Goal: Transaction & Acquisition: Purchase product/service

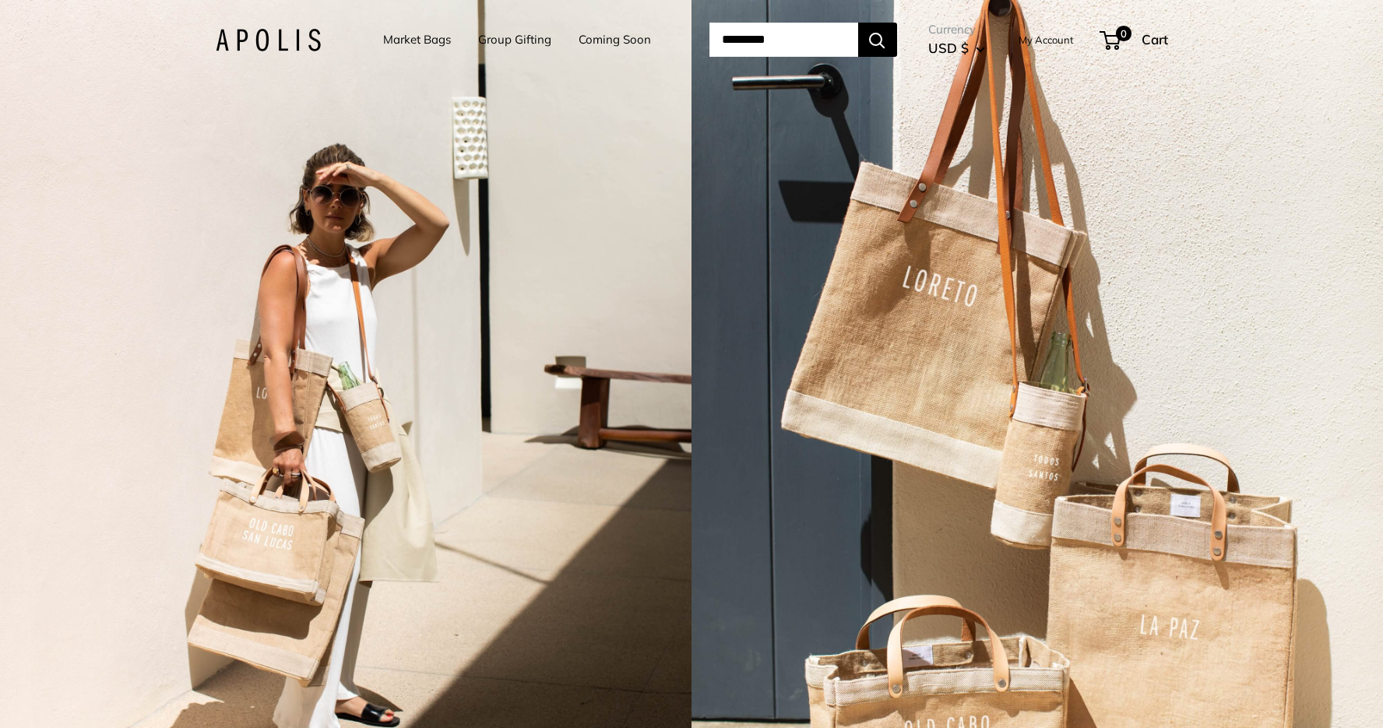
click at [754, 35] on input "Search..." at bounding box center [783, 40] width 149 height 34
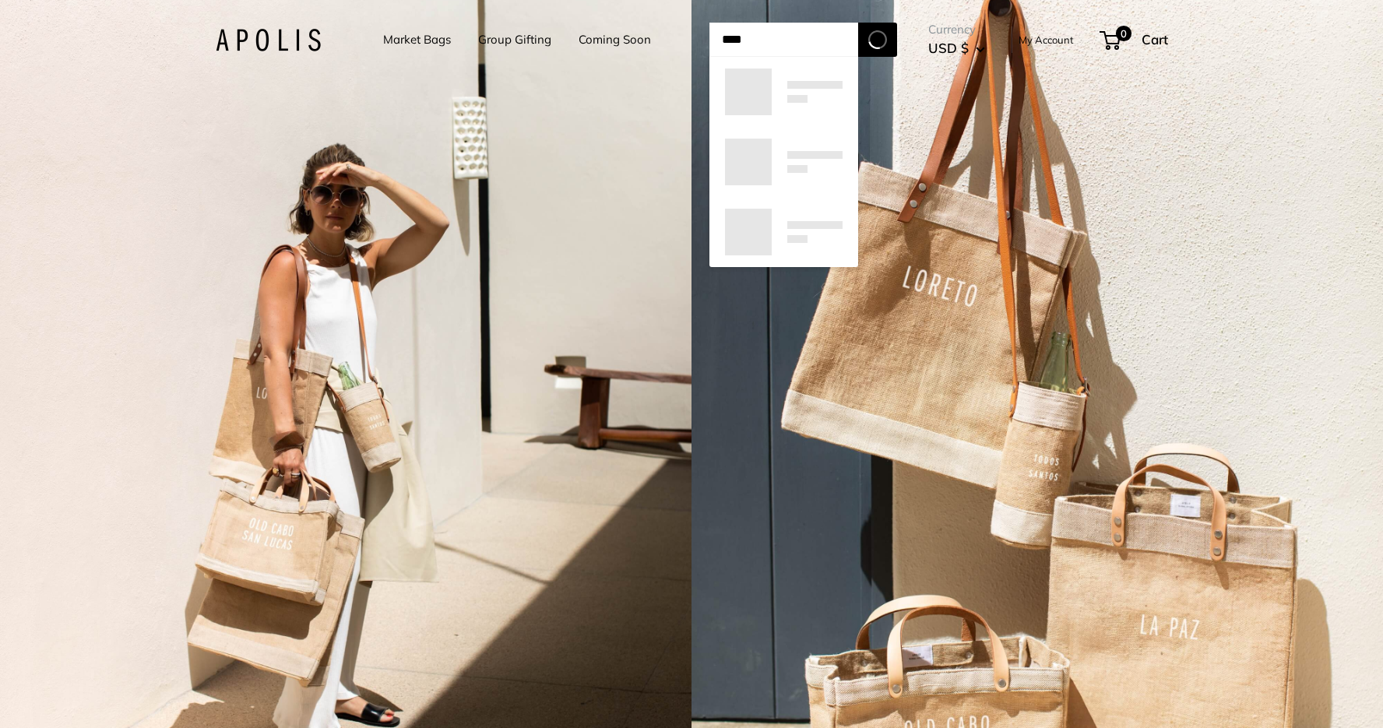
type input "****"
click at [897, 40] on button "Search" at bounding box center [877, 40] width 39 height 34
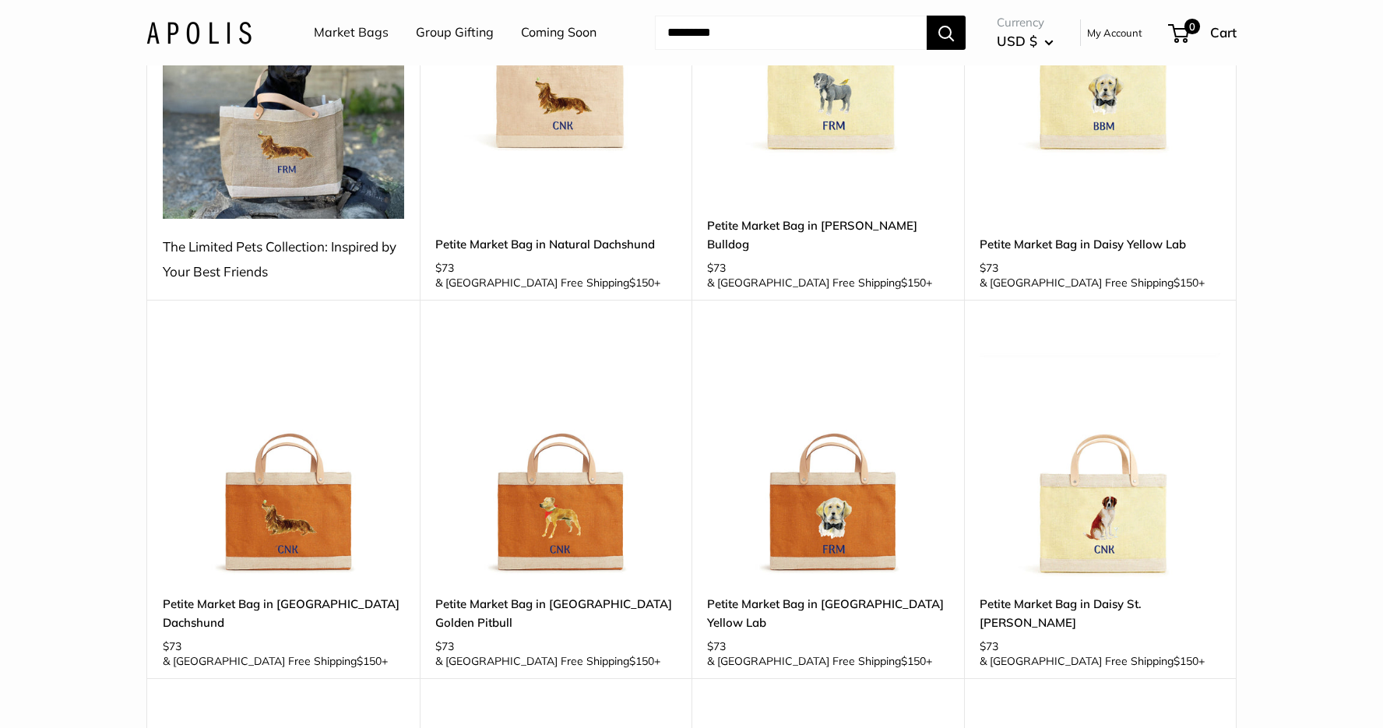
scroll to position [347, 0]
click at [0, 0] on img at bounding box center [0, 0] width 0 height 0
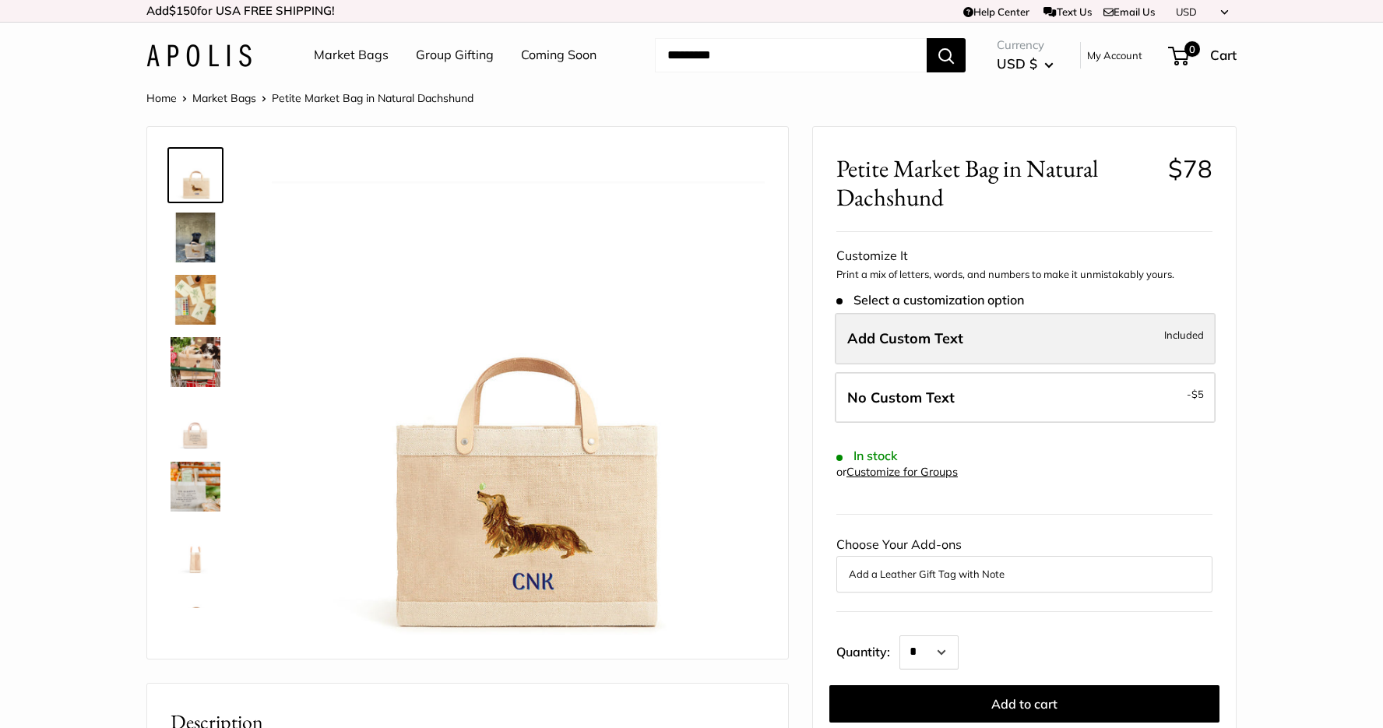
click at [899, 340] on span "Add Custom Text" at bounding box center [905, 338] width 116 height 18
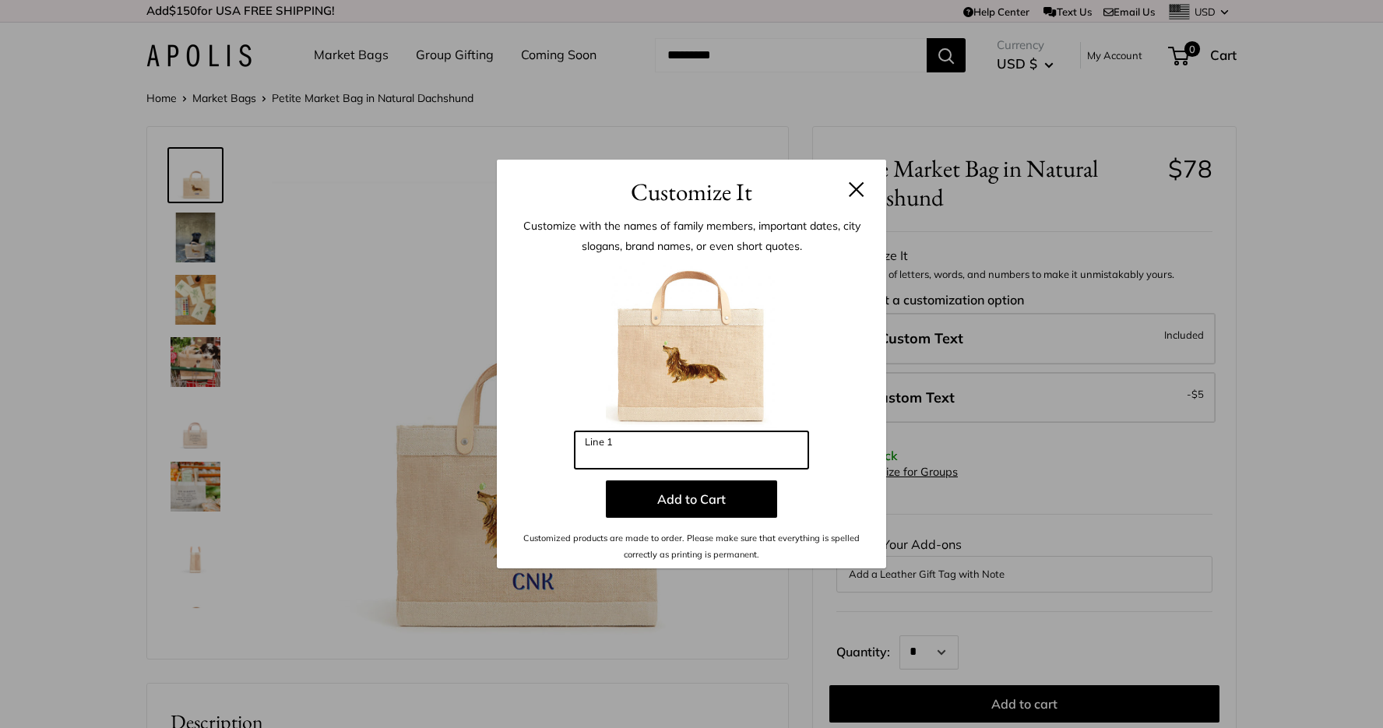
click at [685, 452] on input "Line 1" at bounding box center [692, 449] width 234 height 37
type input "***"
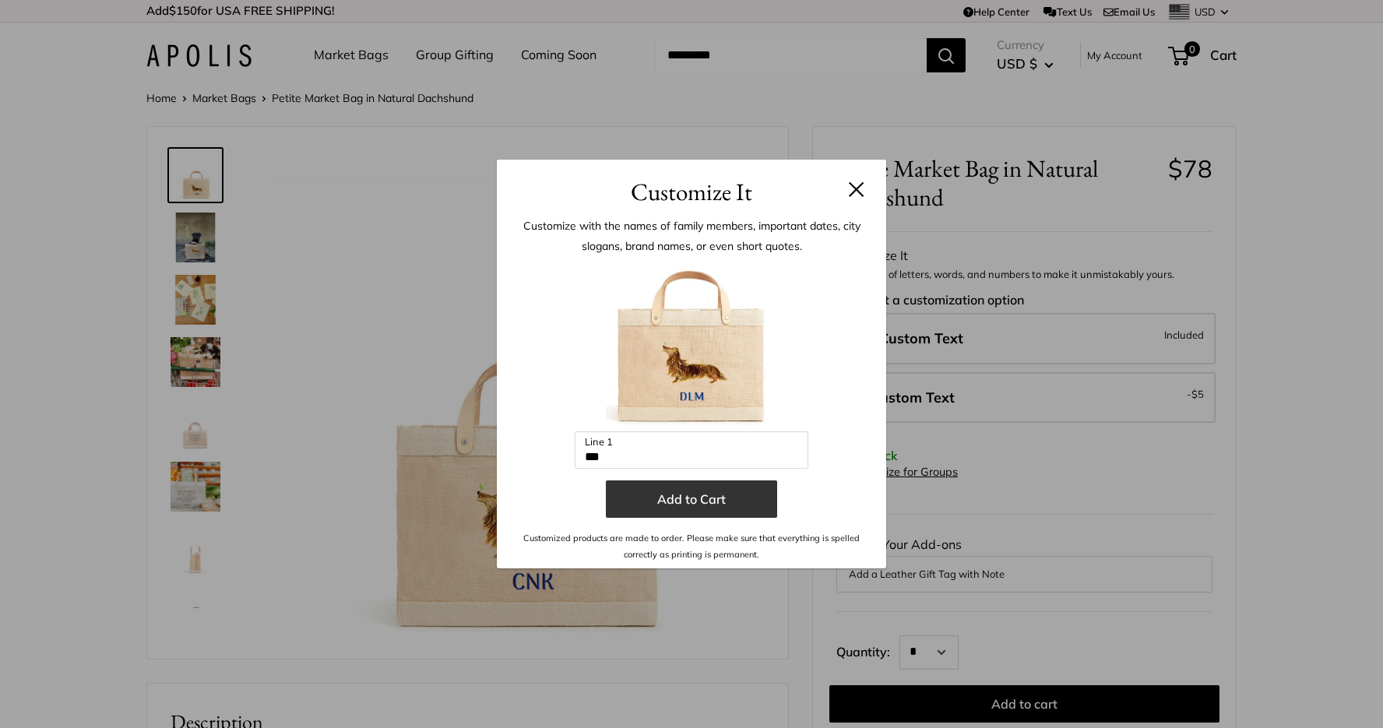
click at [681, 499] on button "Add to Cart" at bounding box center [691, 498] width 171 height 37
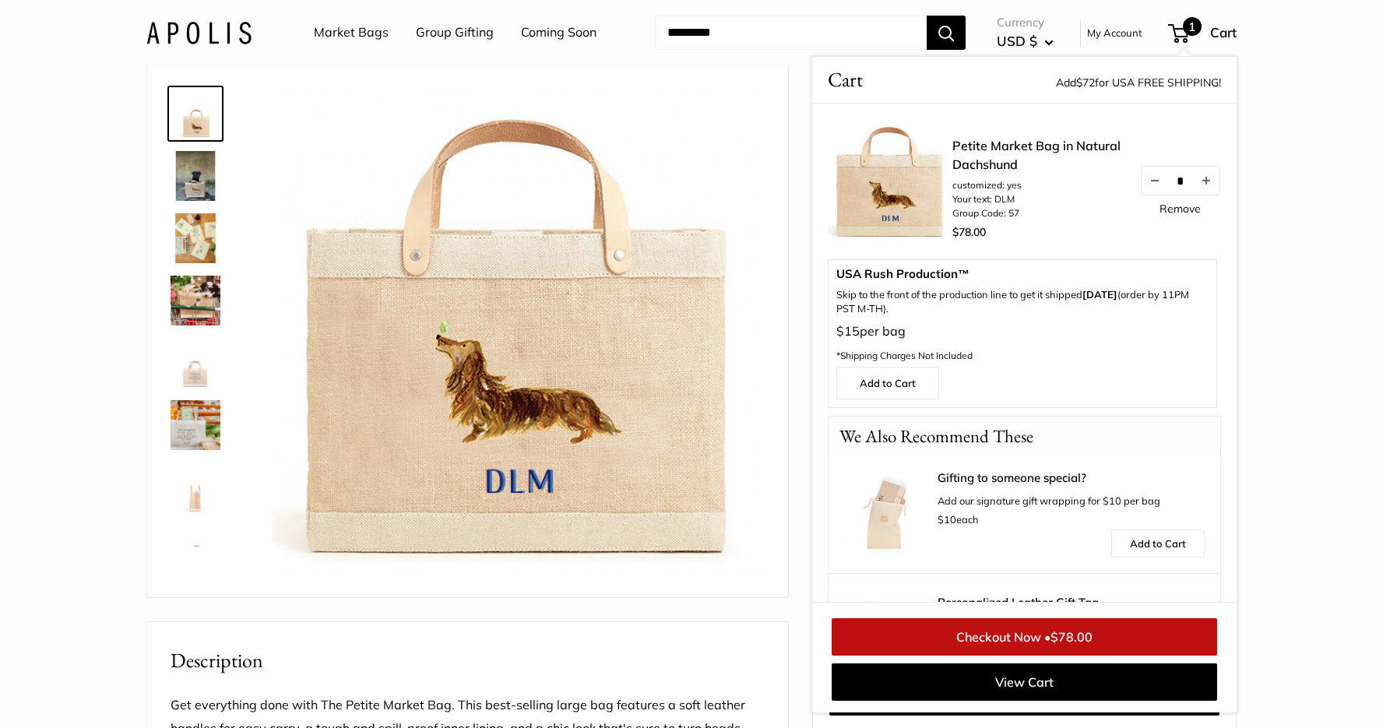
scroll to position [101, 0]
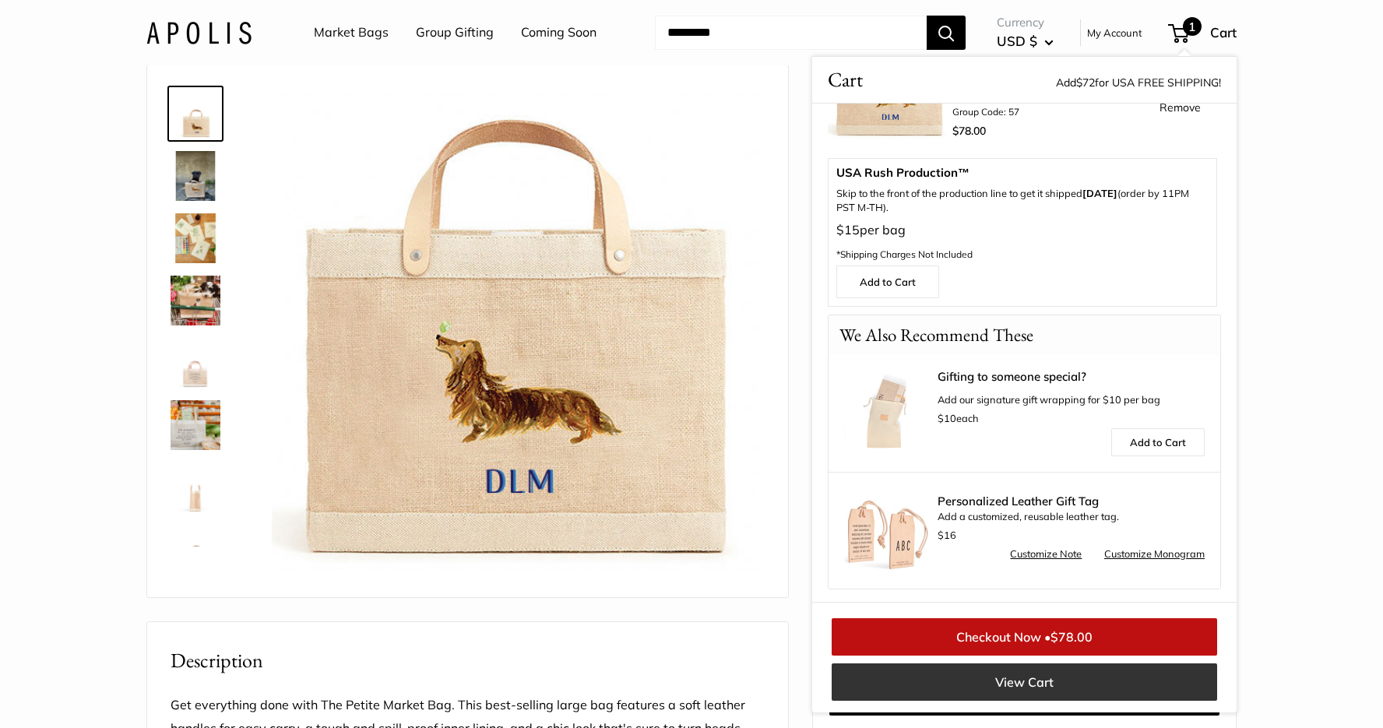
click at [996, 688] on link "View Cart" at bounding box center [1024, 681] width 385 height 37
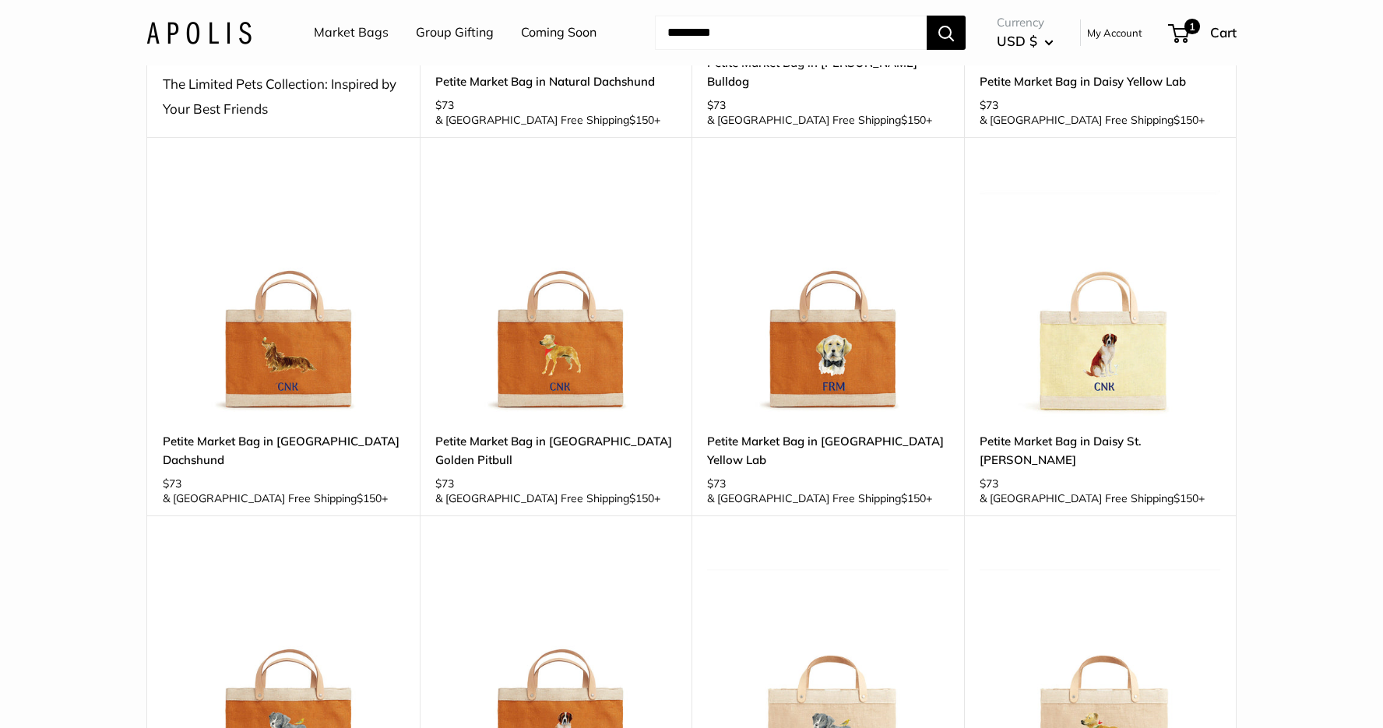
scroll to position [509, 0]
click at [273, 444] on link "Petite Market Bag in [GEOGRAPHIC_DATA] Dachshund" at bounding box center [283, 449] width 241 height 37
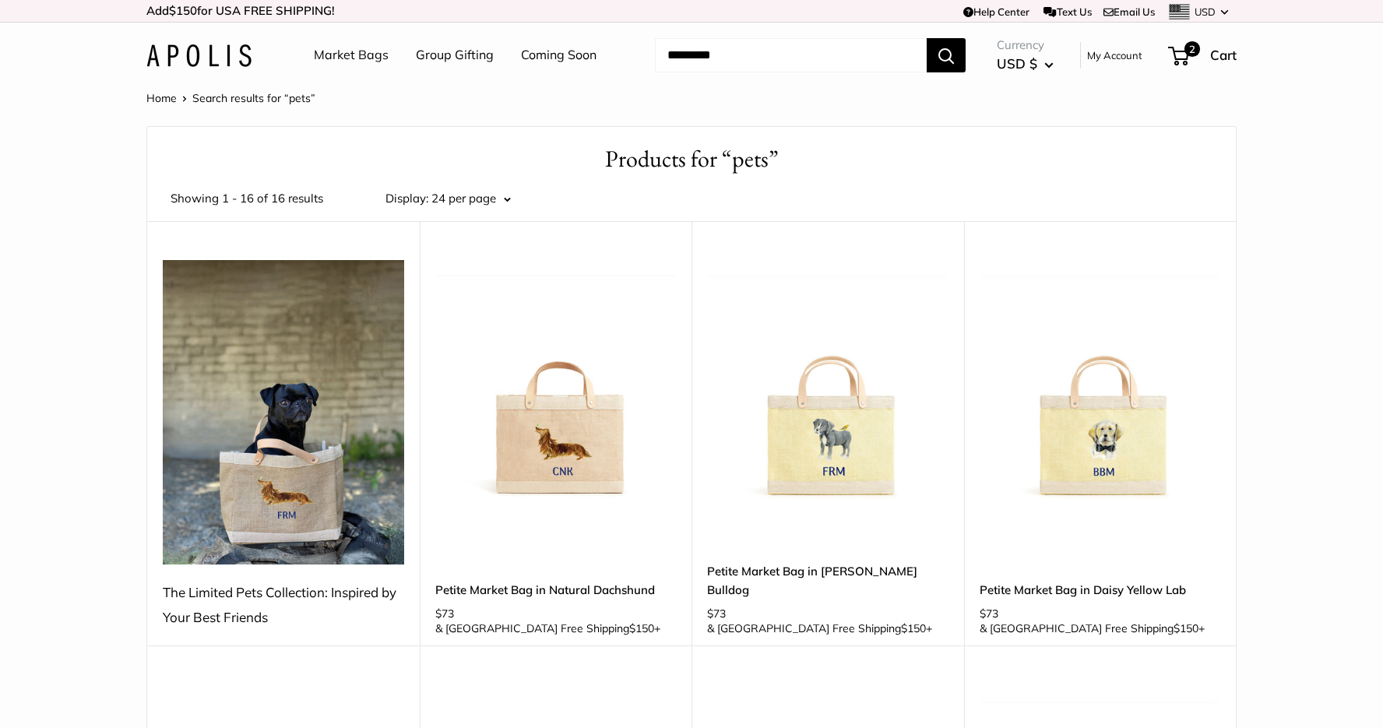
scroll to position [0, 0]
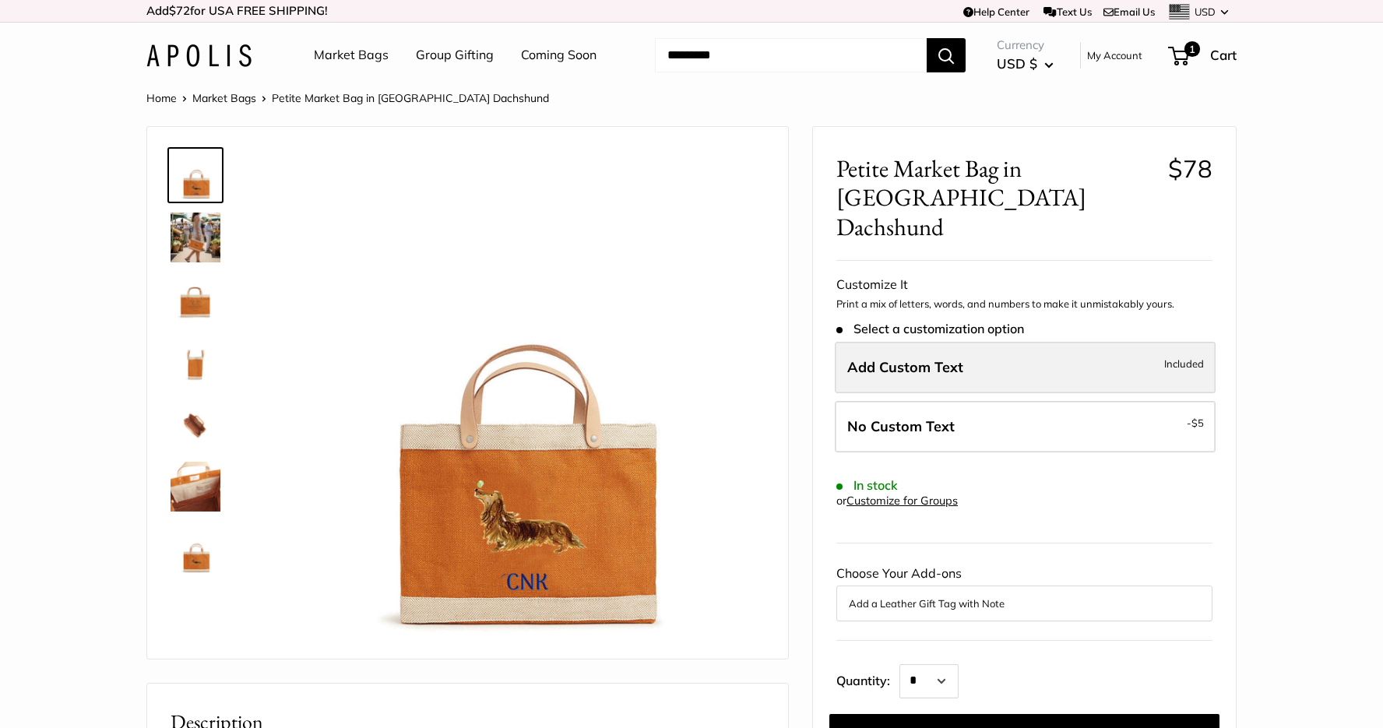
click at [894, 358] on span "Add Custom Text" at bounding box center [905, 367] width 116 height 18
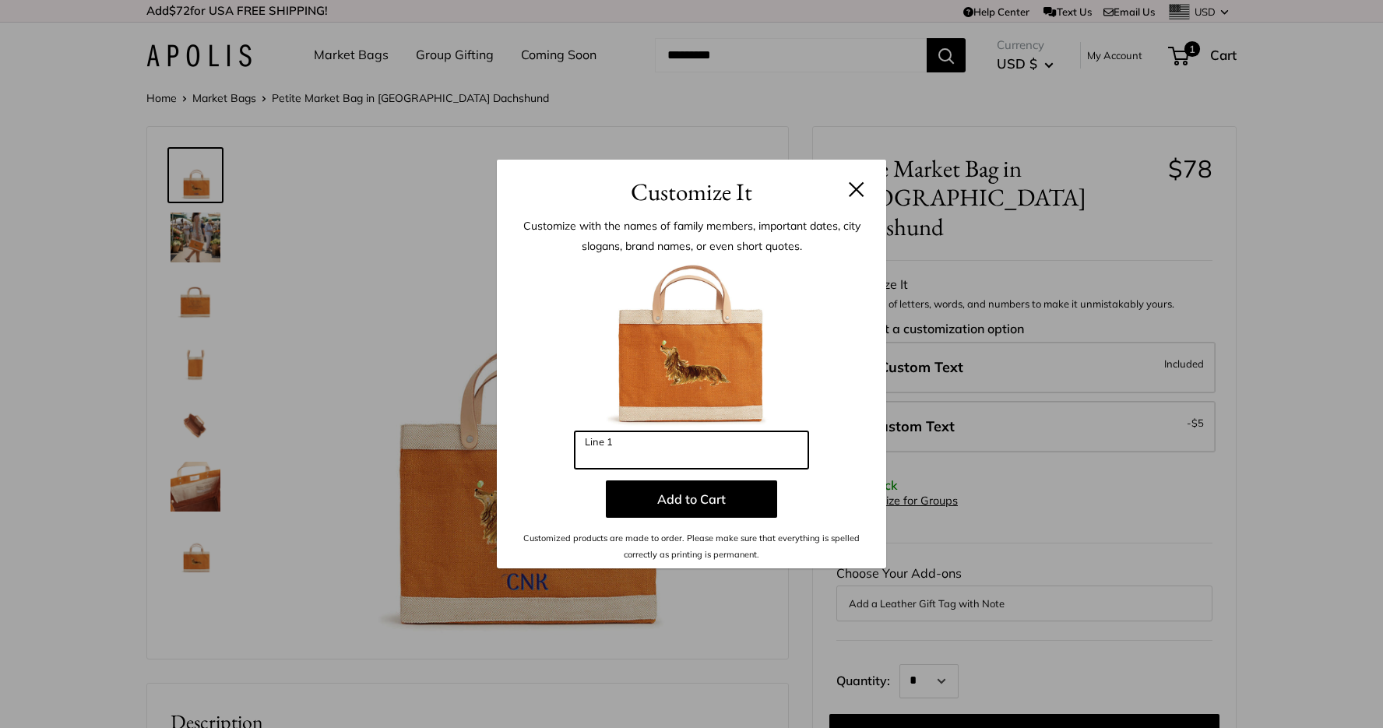
click at [624, 459] on input "Line 1" at bounding box center [692, 449] width 234 height 37
type input "*"
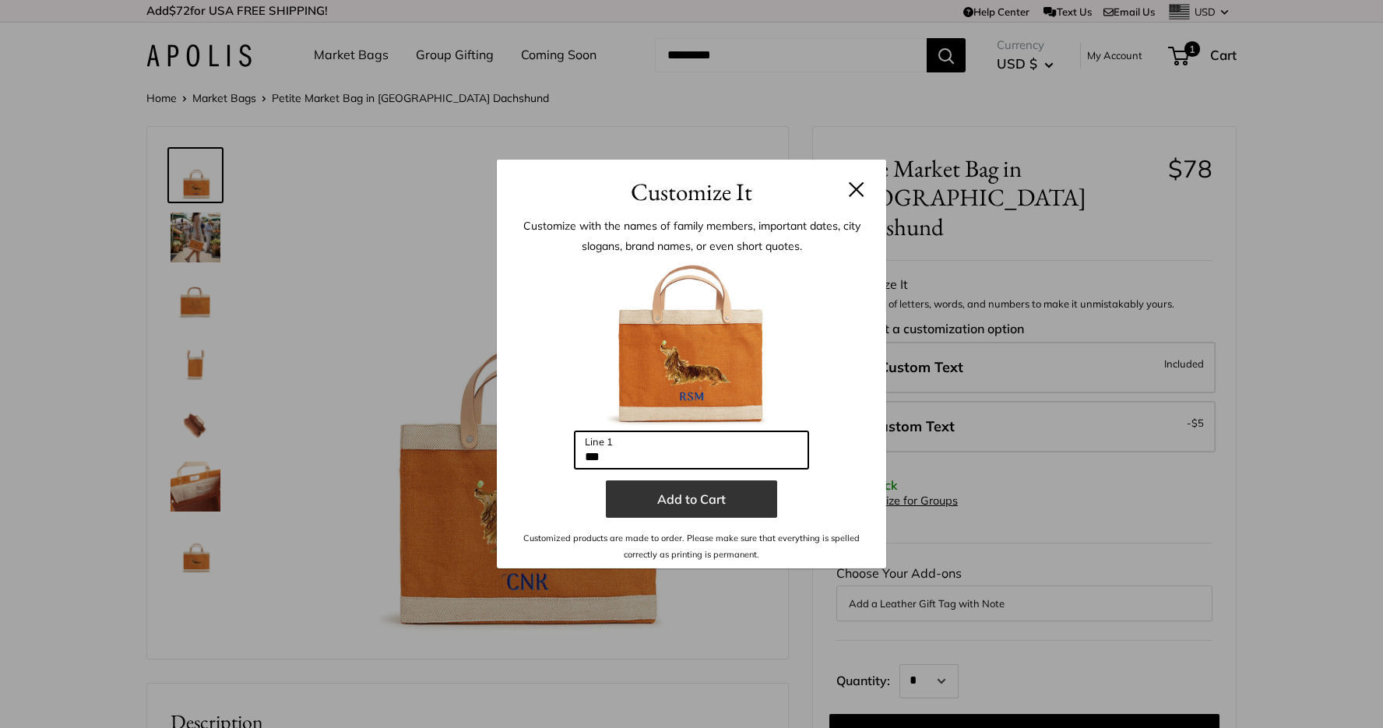
type input "***"
click at [683, 500] on button "Add to Cart" at bounding box center [691, 498] width 171 height 37
